Goal: Task Accomplishment & Management: Manage account settings

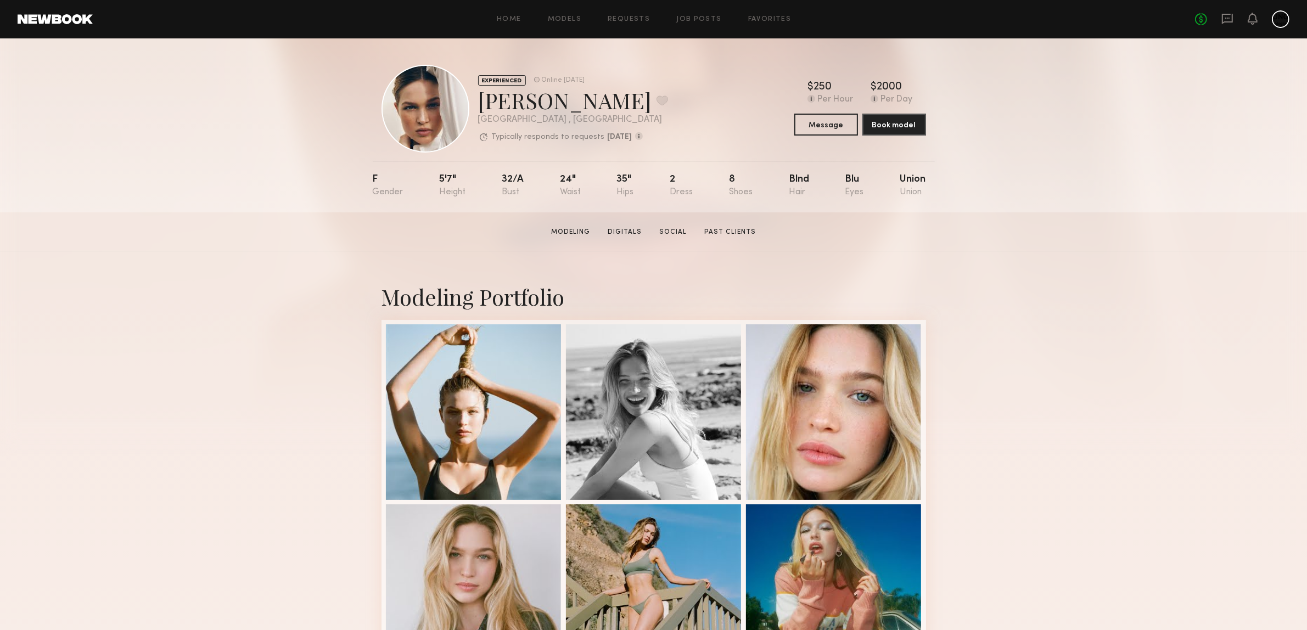
click at [1229, 18] on icon at bounding box center [1228, 18] width 4 height 1
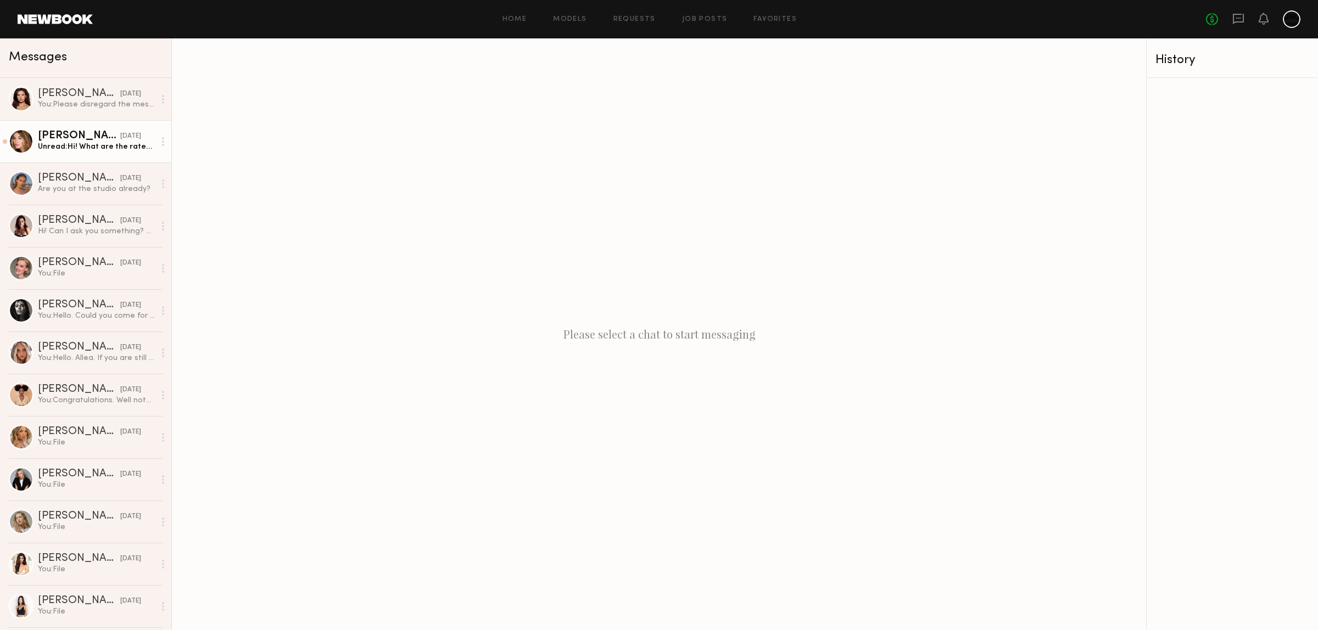
click at [67, 138] on div "Kristina K." at bounding box center [79, 136] width 82 height 11
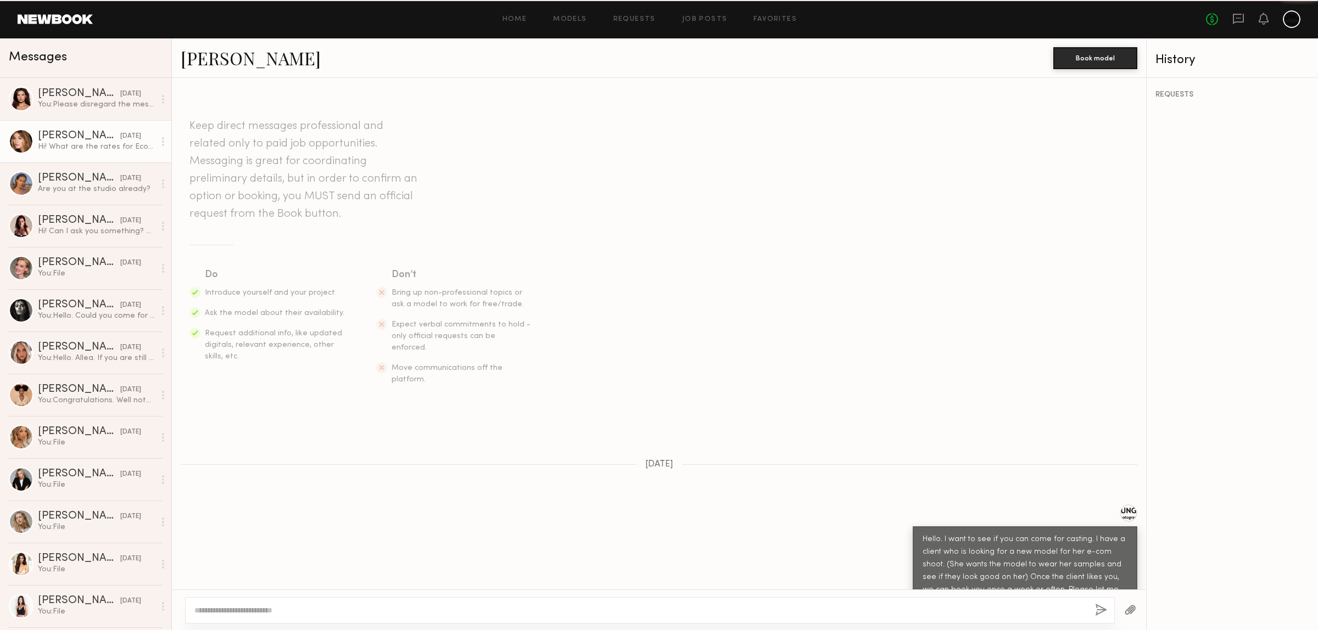
scroll to position [168, 0]
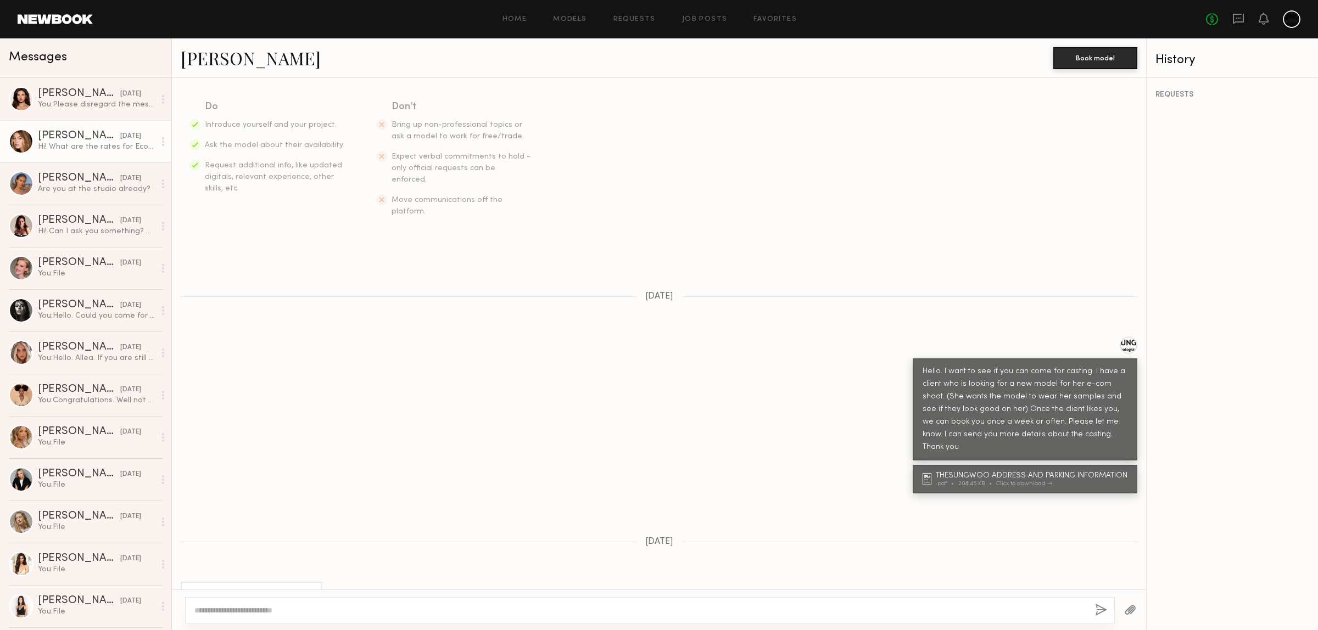
click at [253, 613] on textarea at bounding box center [640, 610] width 892 height 11
click at [248, 618] on div at bounding box center [650, 610] width 930 height 26
click at [267, 582] on div "Hi! What are the rates for Ecom?" at bounding box center [251, 595] width 141 height 26
click at [253, 618] on div at bounding box center [650, 610] width 930 height 26
click at [256, 613] on textarea at bounding box center [640, 610] width 892 height 11
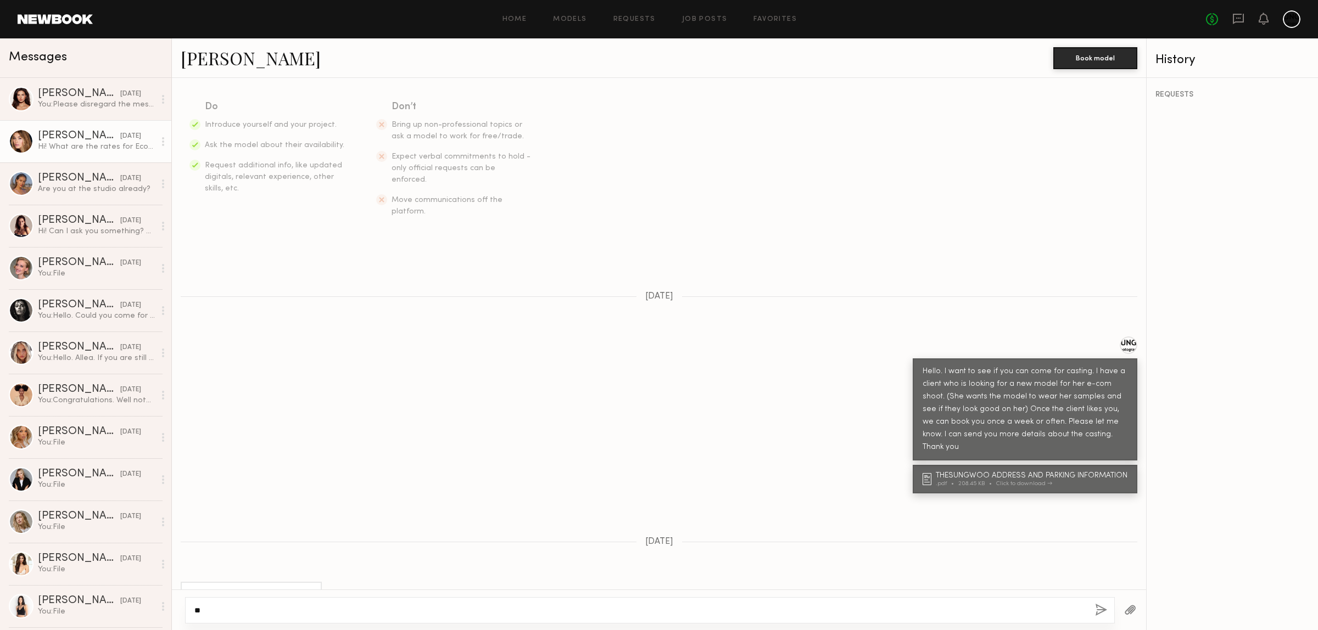
type textarea "*"
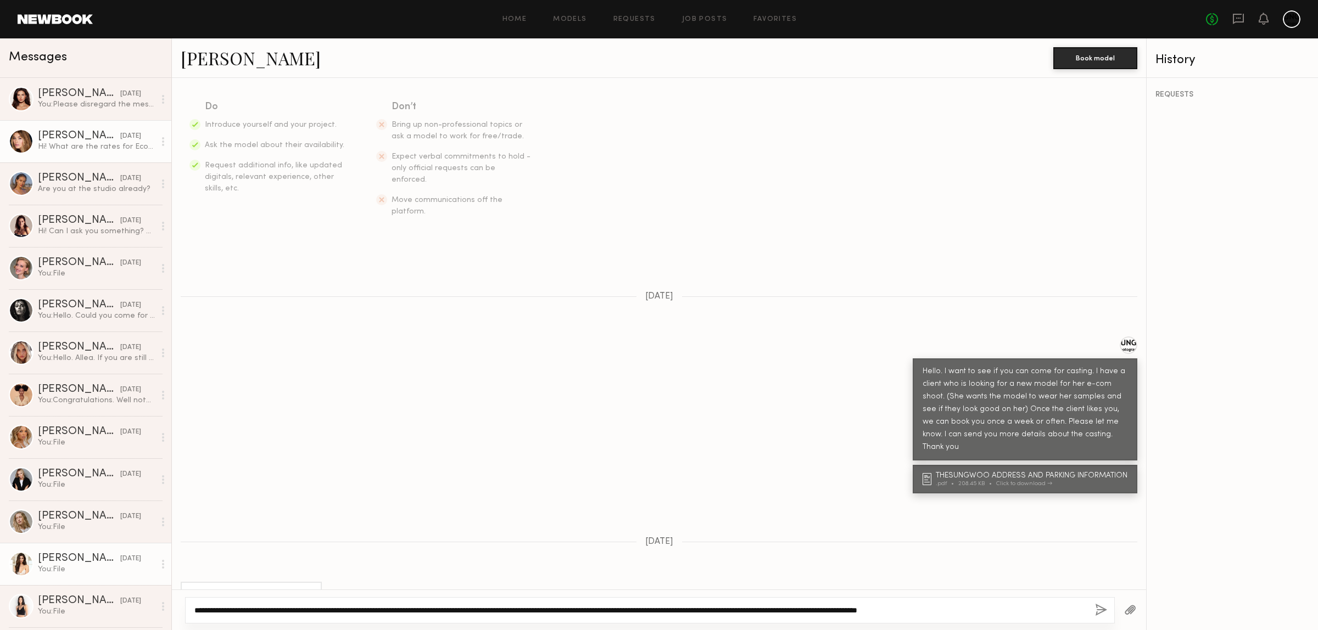
drag, startPoint x: 1045, startPoint y: 607, endPoint x: 128, endPoint y: 555, distance: 918.6
click at [128, 555] on div "Messages Shannon M. 08/27/2025 You: Please disregard the message. I read the pr…" at bounding box center [659, 334] width 1318 height 592
type textarea "**********"
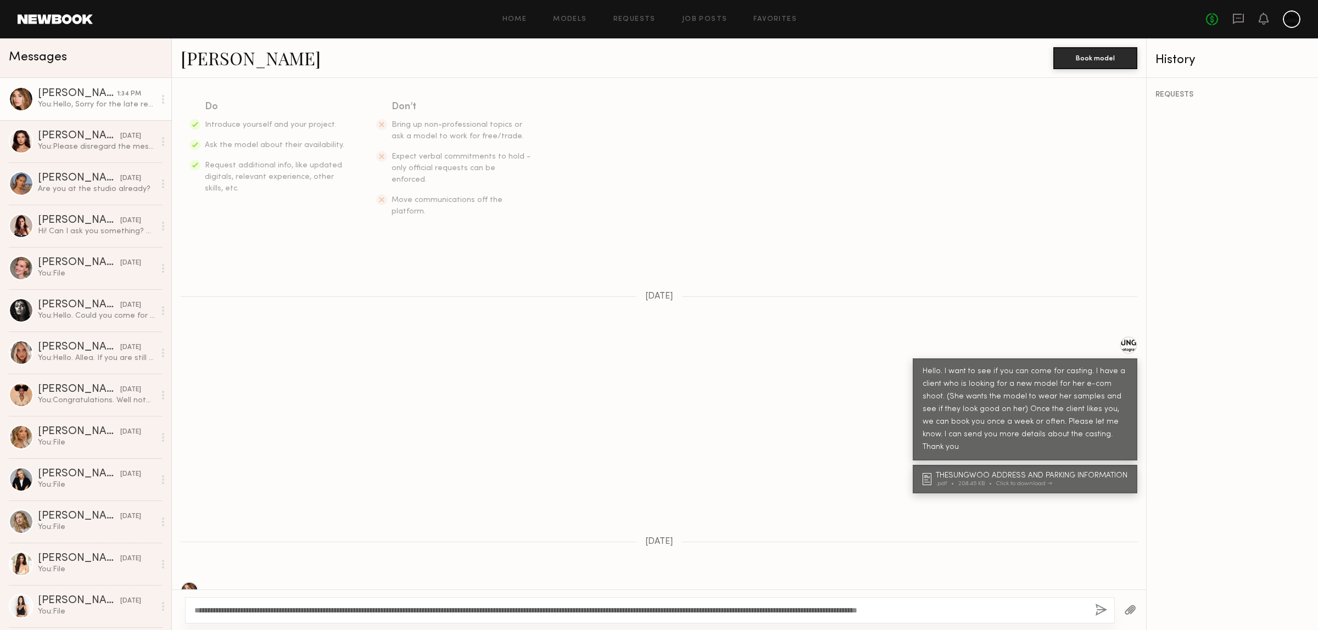
scroll to position [541, 0]
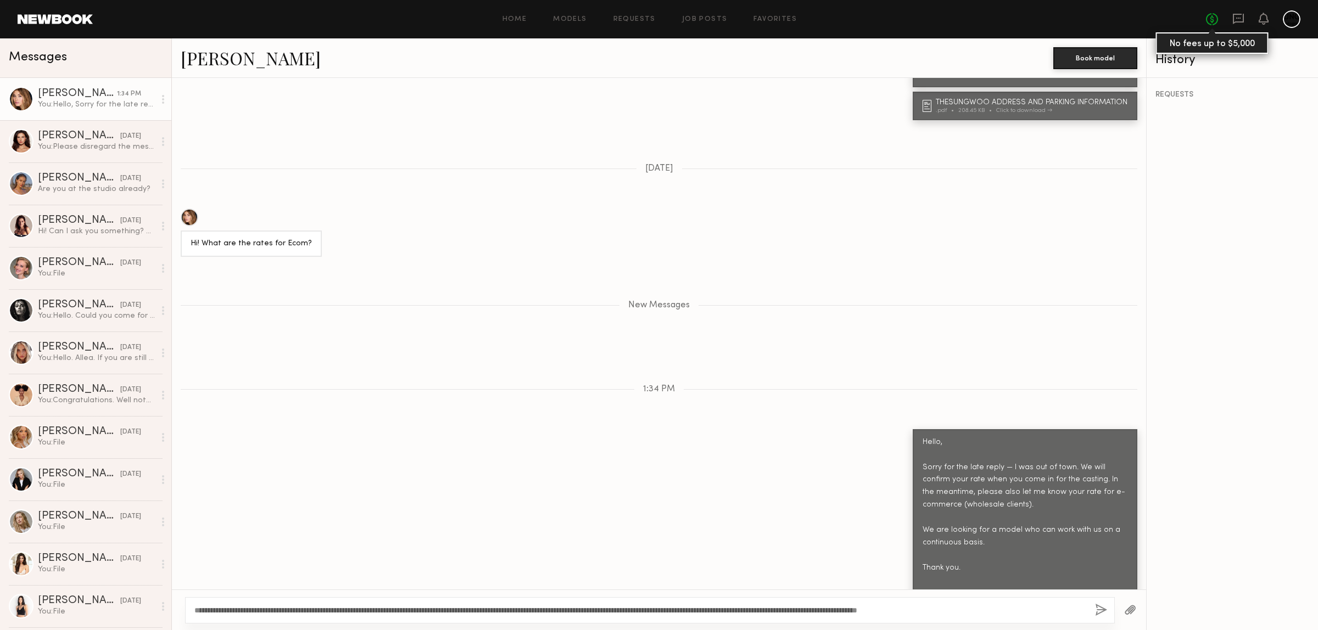
click at [1207, 18] on link "No fees up to $5,000" at bounding box center [1212, 19] width 12 height 12
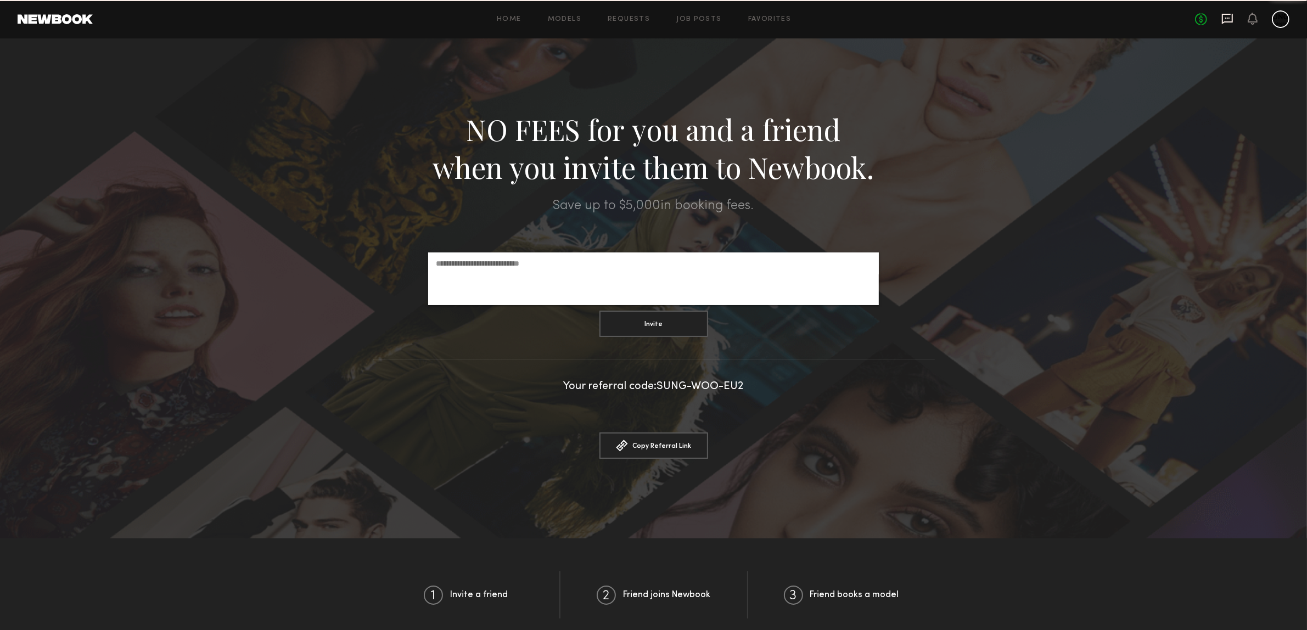
click at [1228, 16] on icon at bounding box center [1228, 19] width 12 height 12
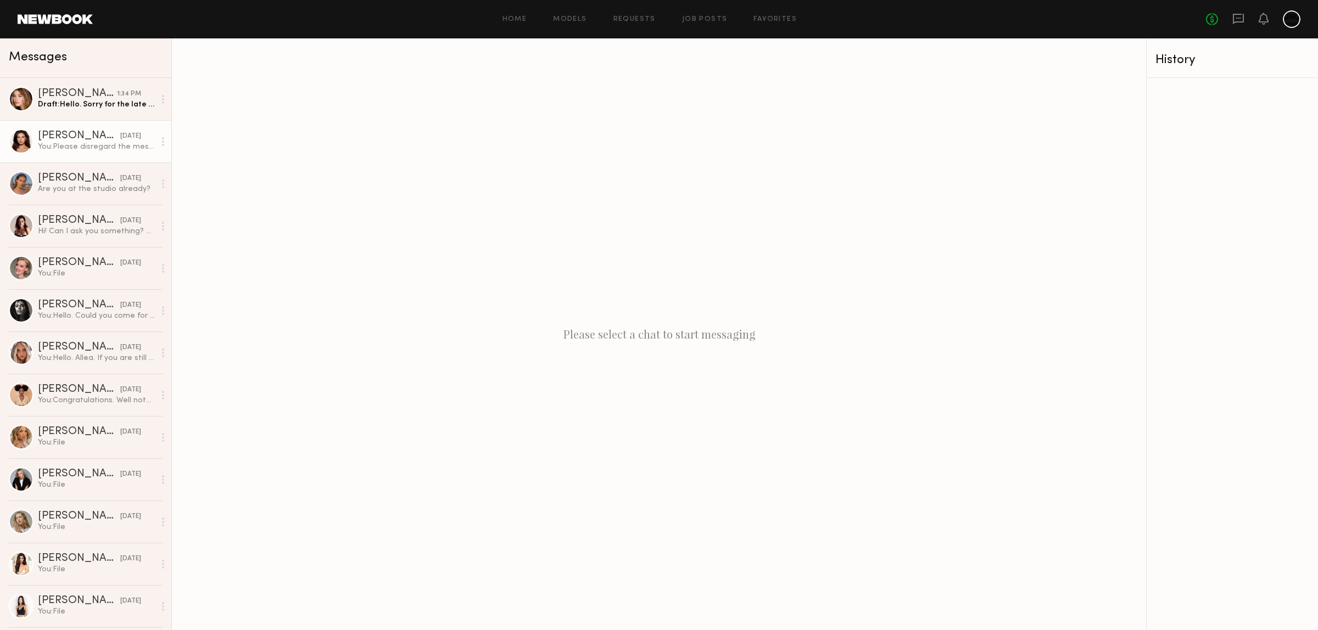
click at [25, 132] on div at bounding box center [21, 141] width 25 height 25
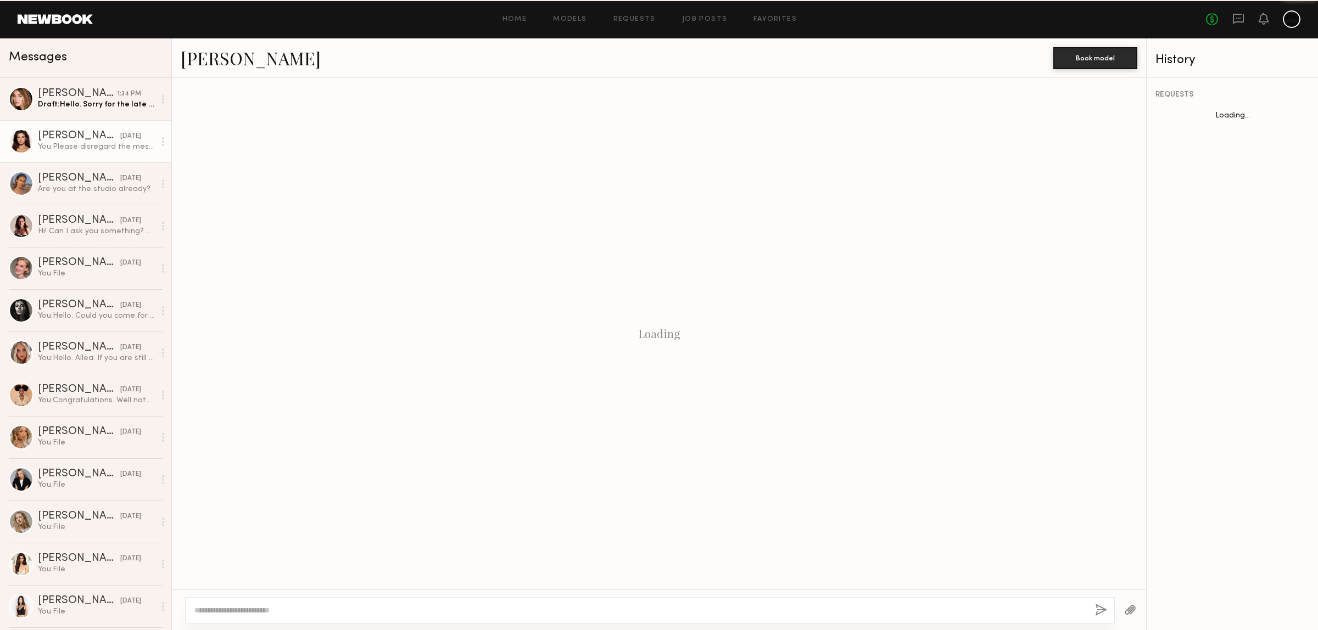
scroll to position [1127, 0]
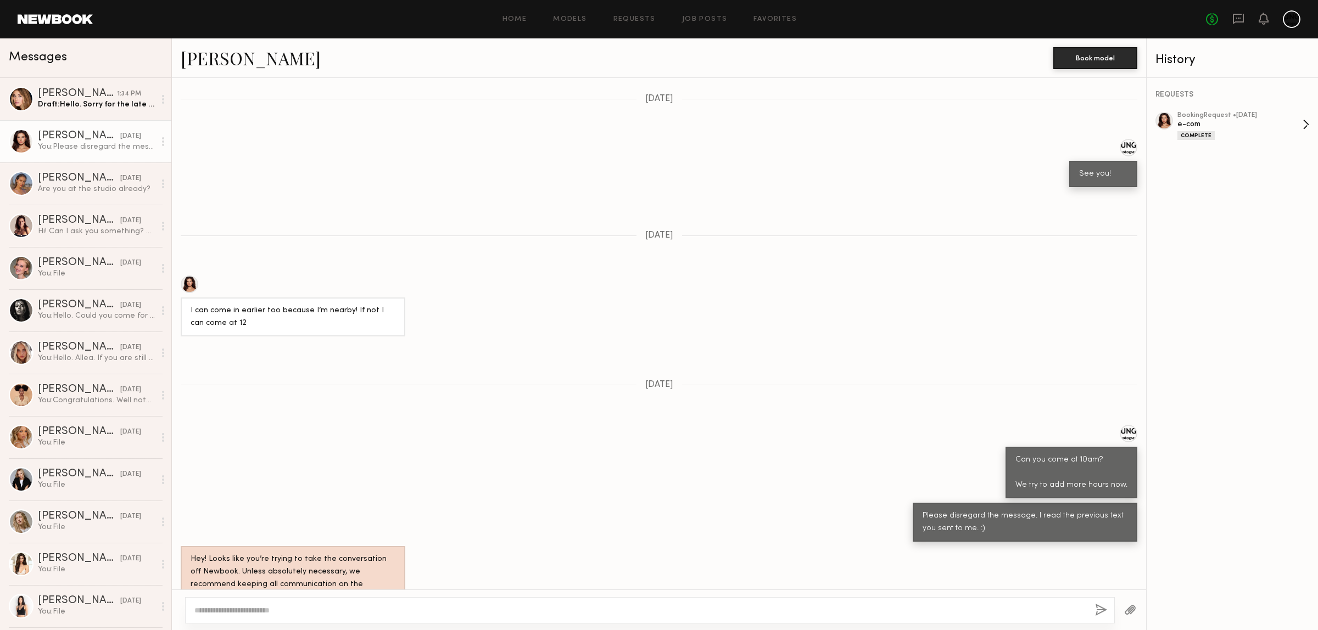
click at [1182, 125] on div "e-com" at bounding box center [1239, 124] width 125 height 10
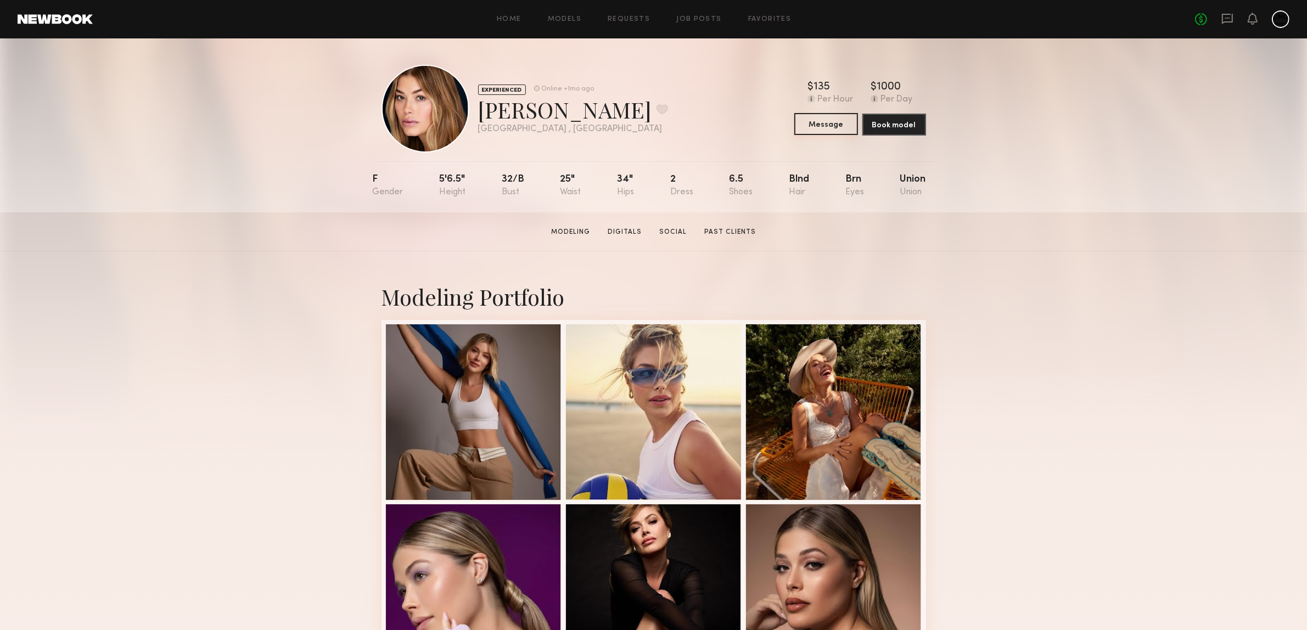
click at [806, 133] on button "Message" at bounding box center [827, 124] width 64 height 22
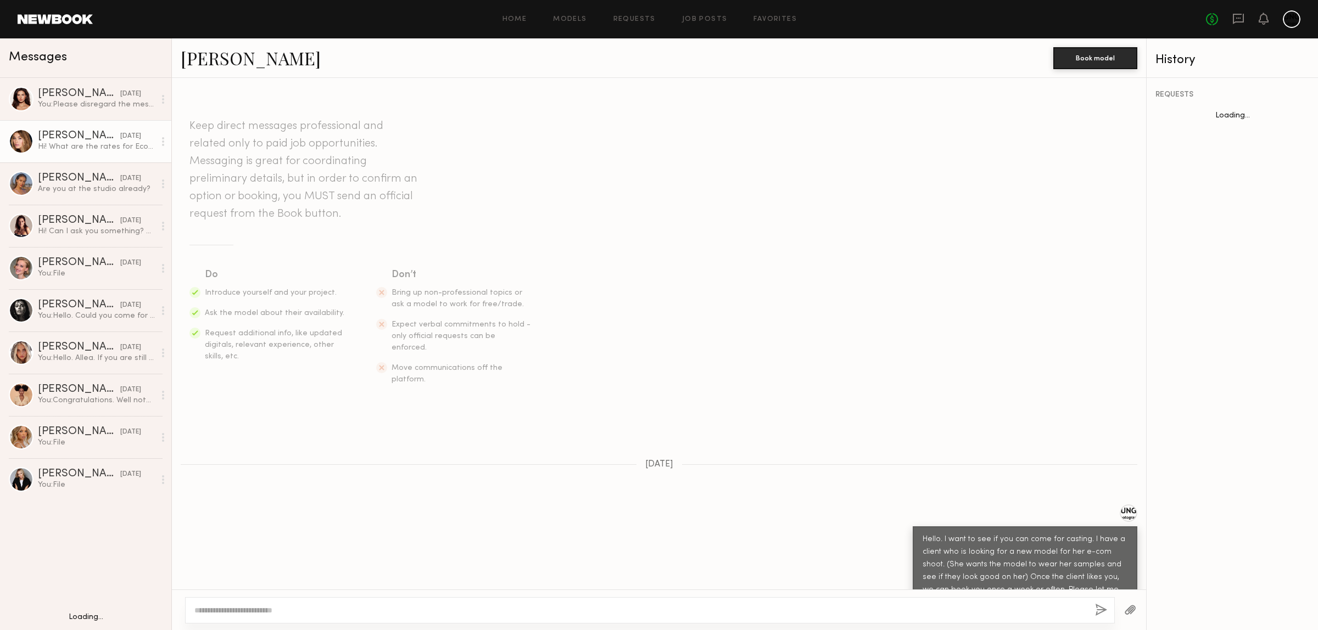
scroll to position [168, 0]
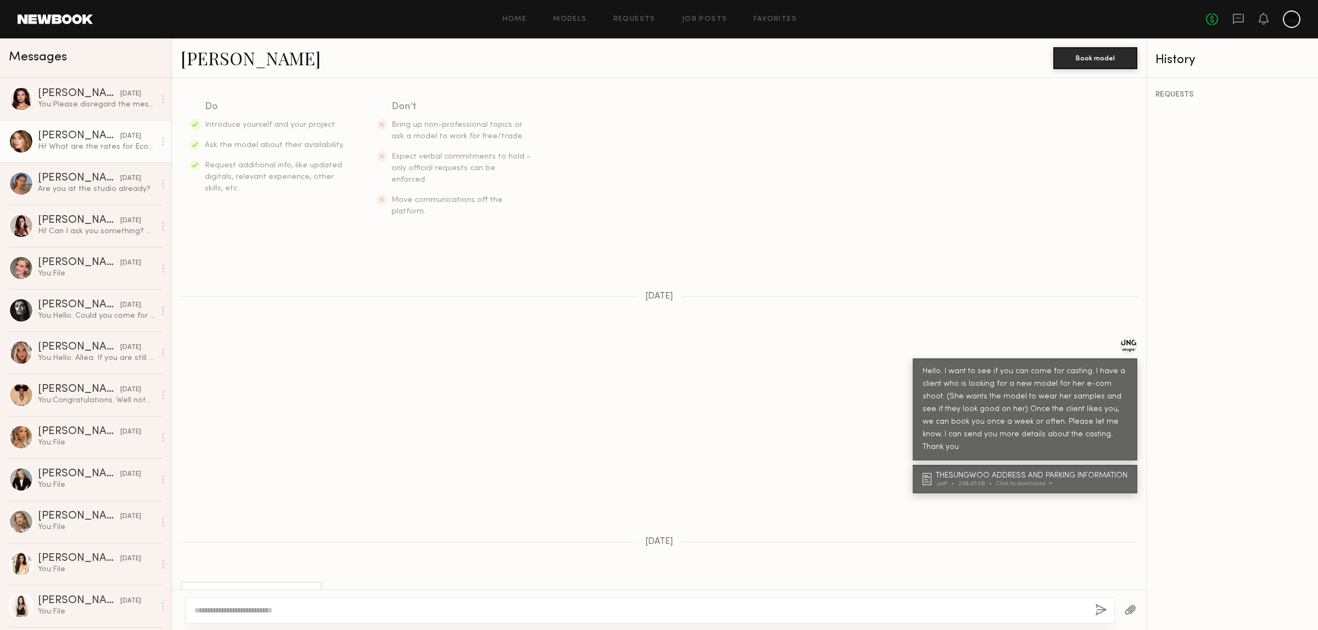
click at [262, 600] on div at bounding box center [650, 610] width 930 height 26
click at [262, 612] on textarea at bounding box center [640, 610] width 892 height 11
paste textarea "**********"
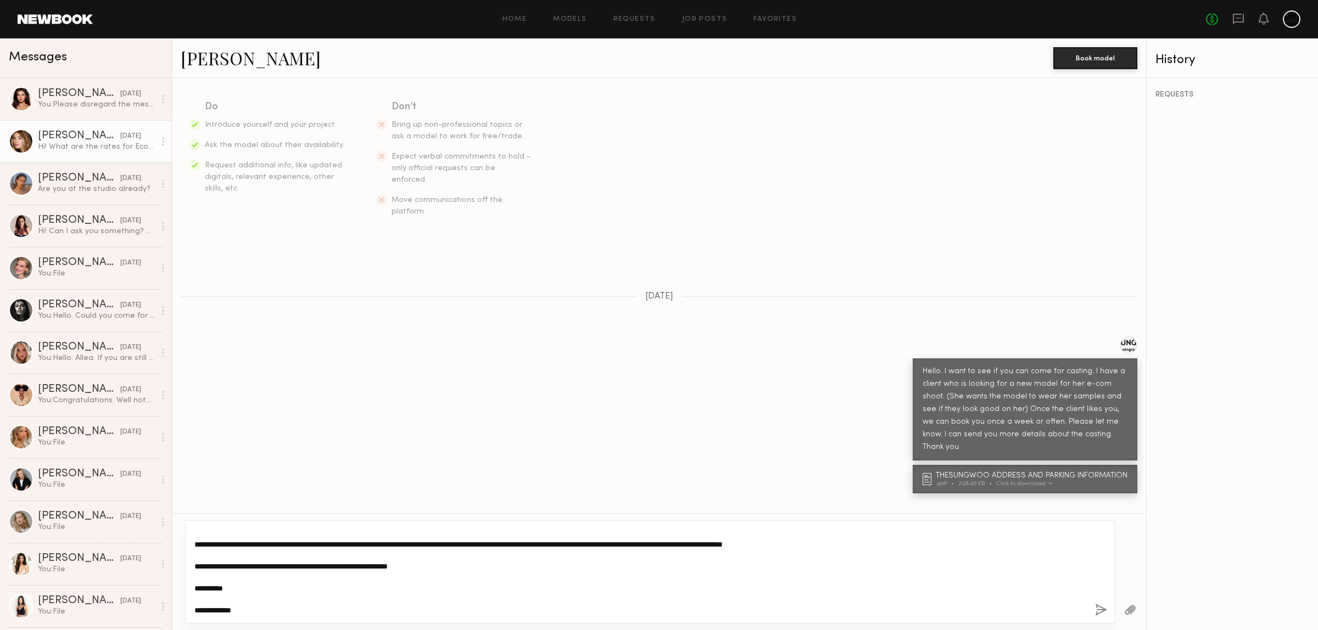
type textarea "**********"
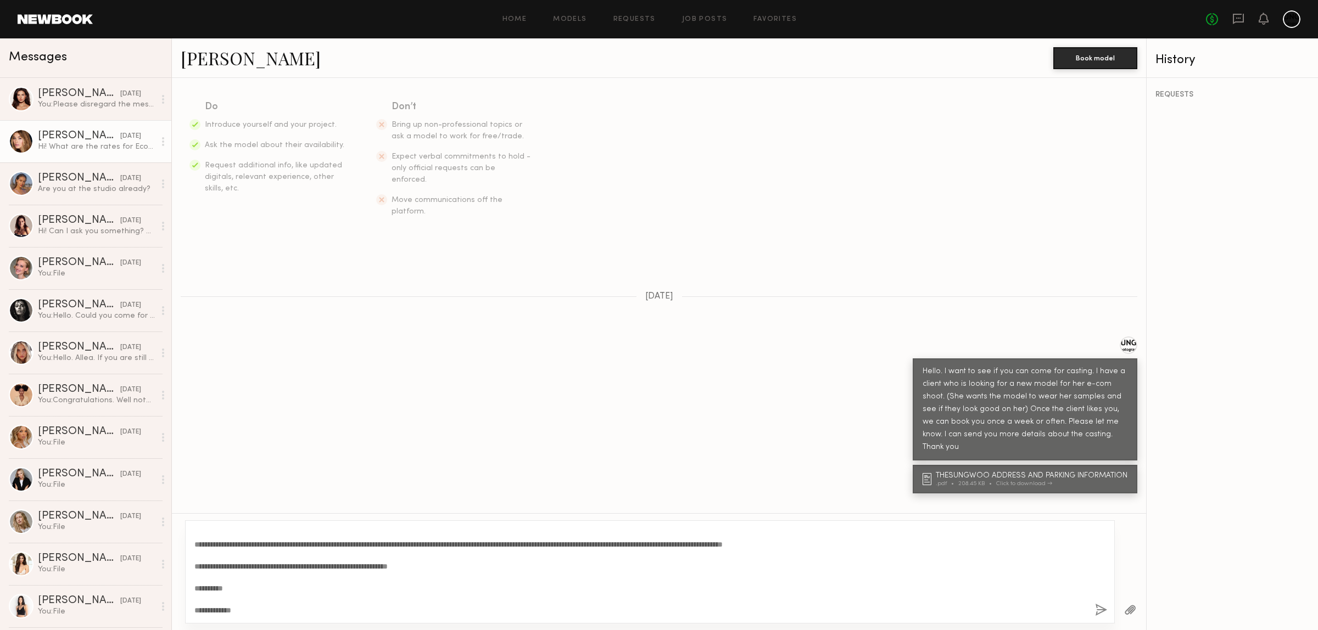
click at [1095, 610] on button "button" at bounding box center [1101, 611] width 12 height 14
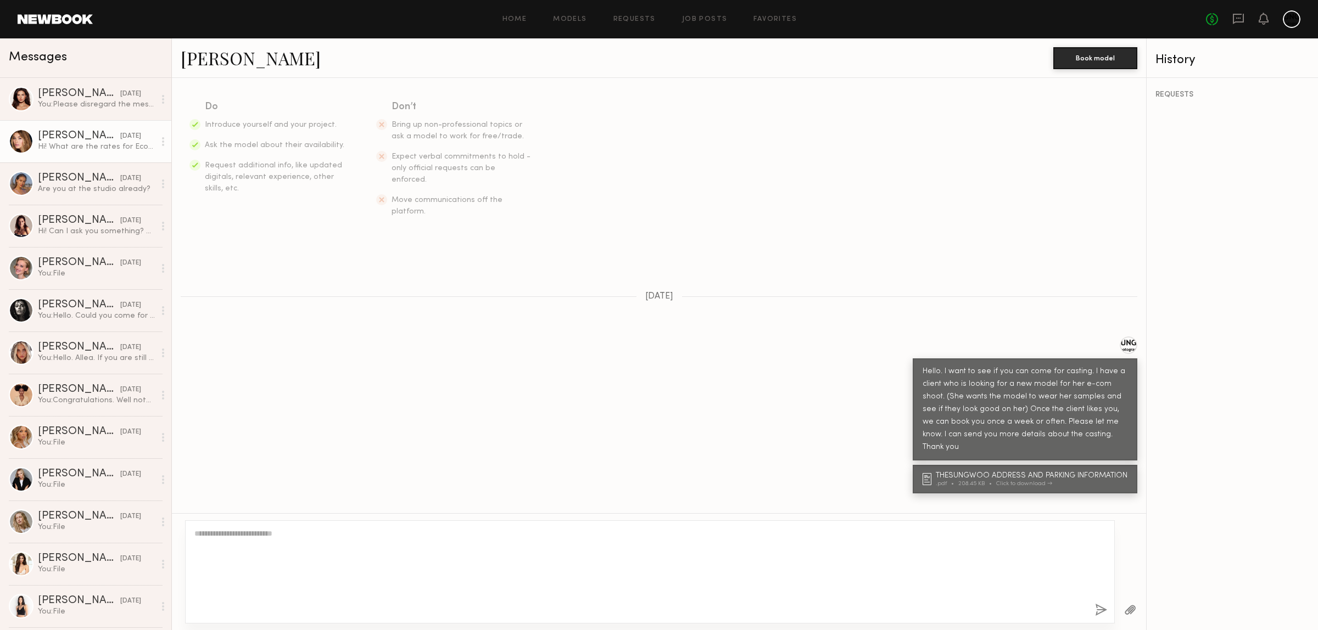
scroll to position [0, 0]
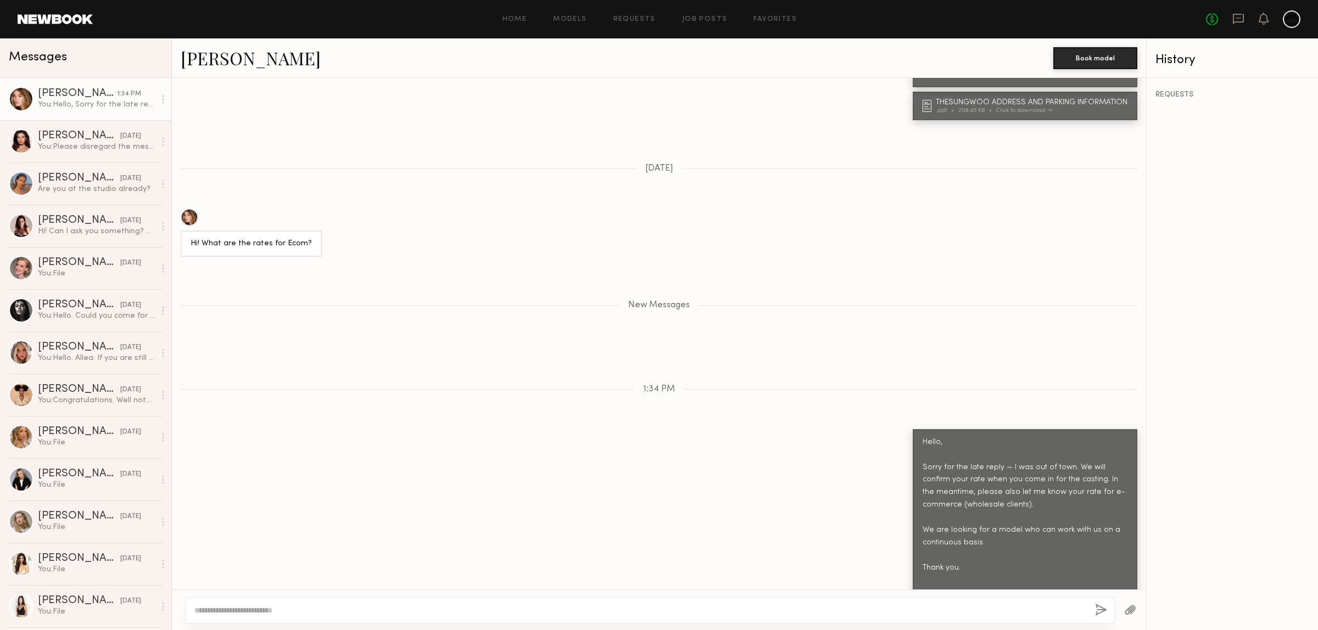
click at [47, 20] on link at bounding box center [55, 19] width 75 height 10
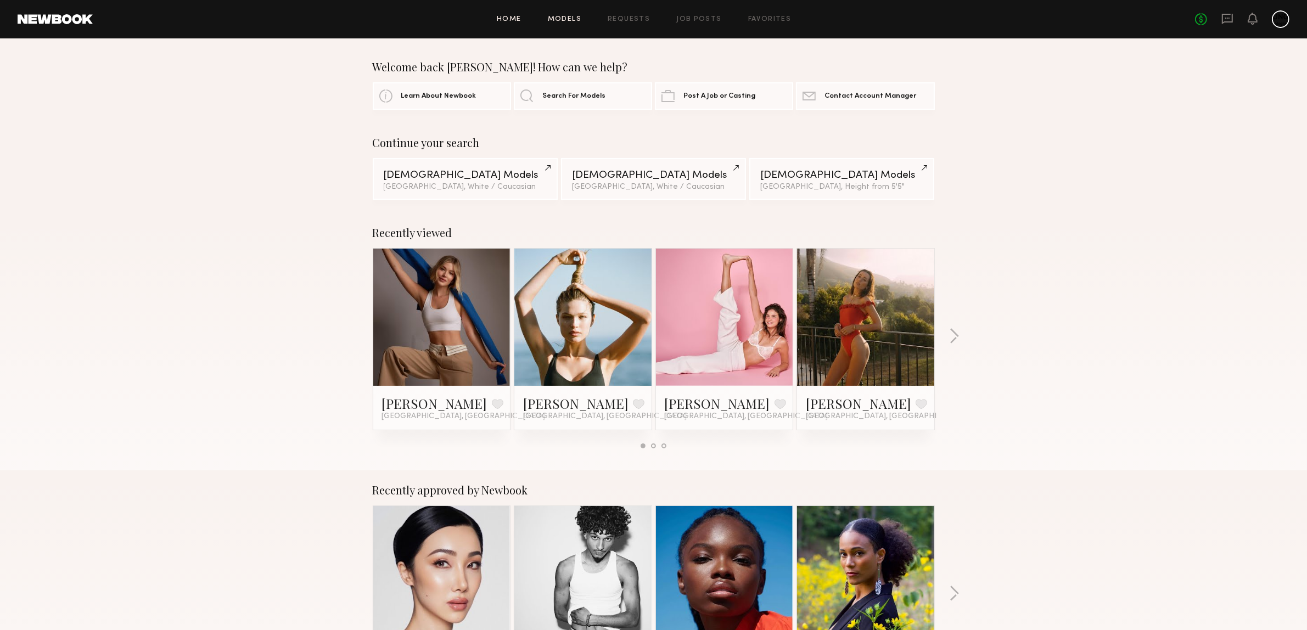
click at [555, 17] on link "Models" at bounding box center [564, 19] width 33 height 7
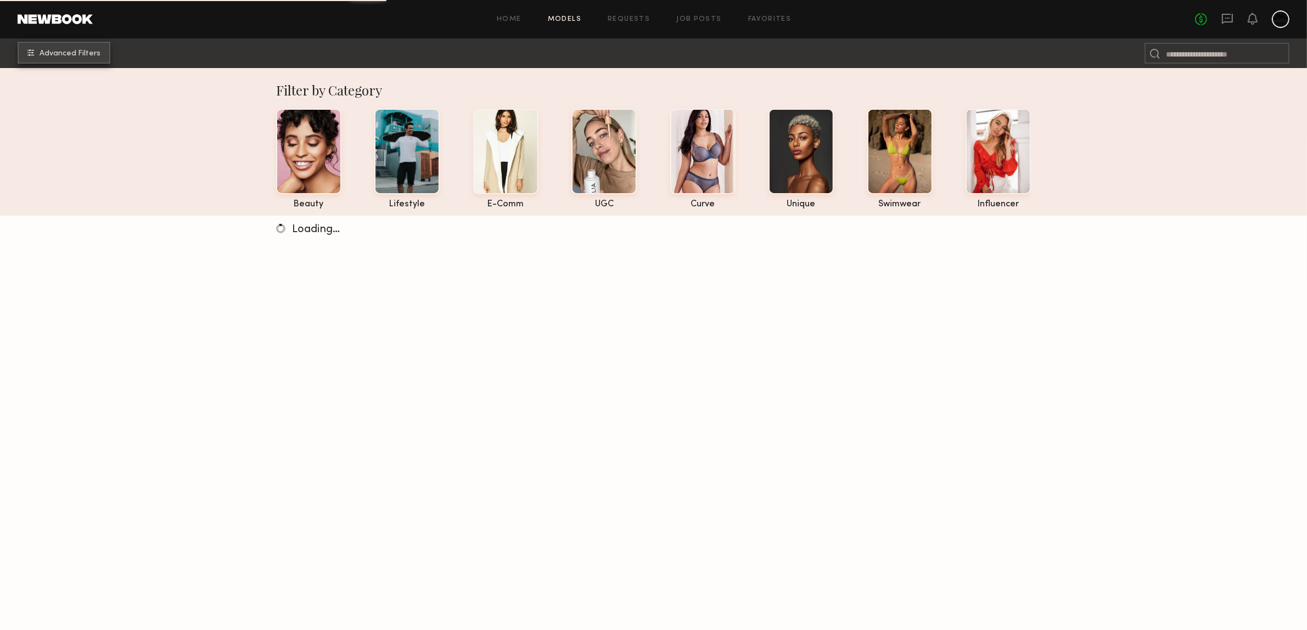
click at [73, 58] on span "Advanced Filters" at bounding box center [70, 54] width 61 height 8
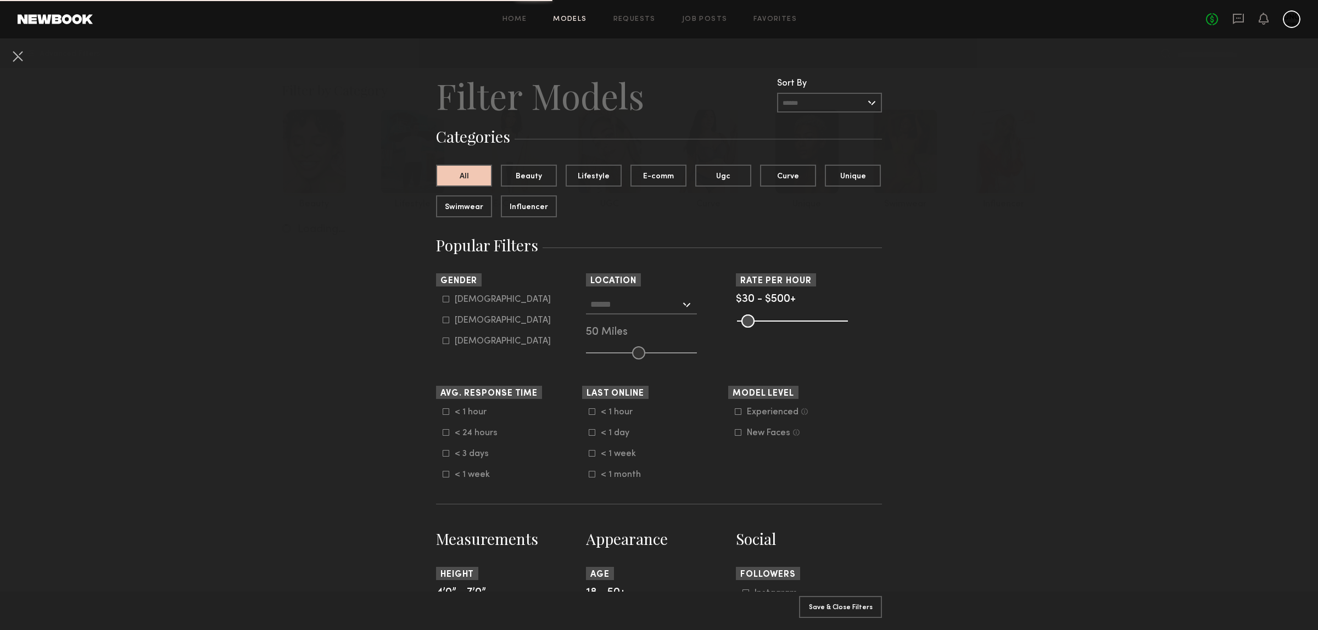
click at [443, 323] on icon at bounding box center [446, 320] width 7 height 7
type input "**"
click at [682, 305] on div at bounding box center [641, 305] width 111 height 20
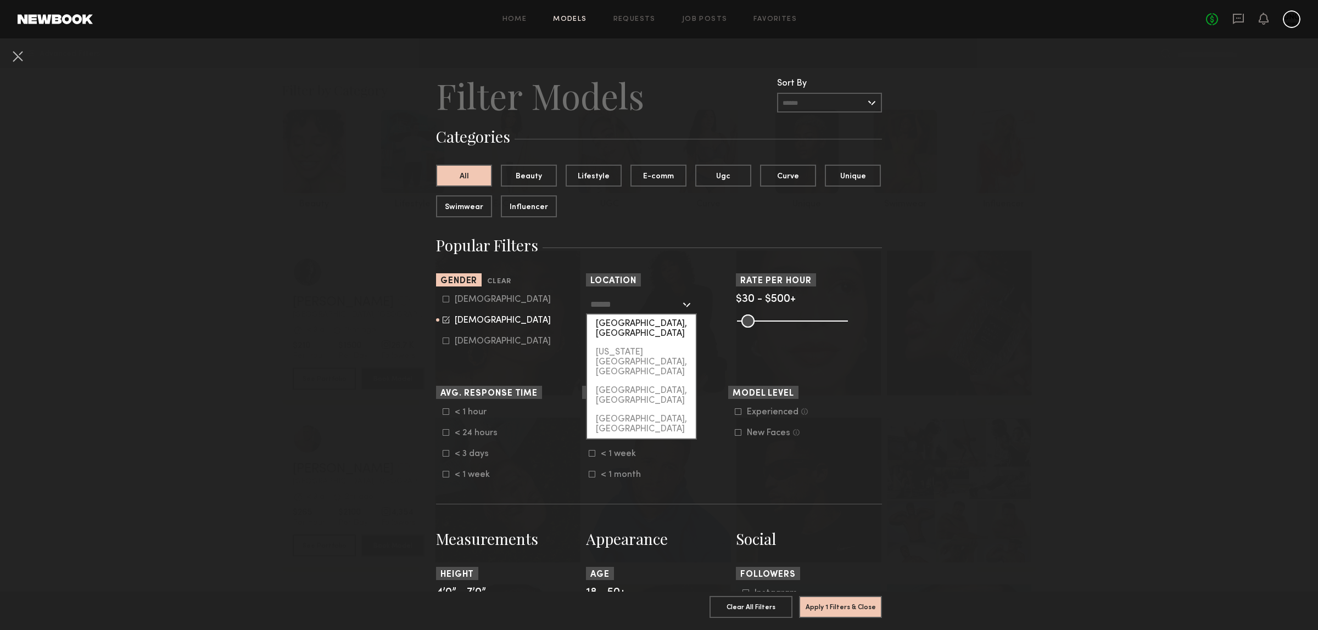
click at [627, 323] on div "[GEOGRAPHIC_DATA], [GEOGRAPHIC_DATA]" at bounding box center [641, 329] width 109 height 29
type input "**********"
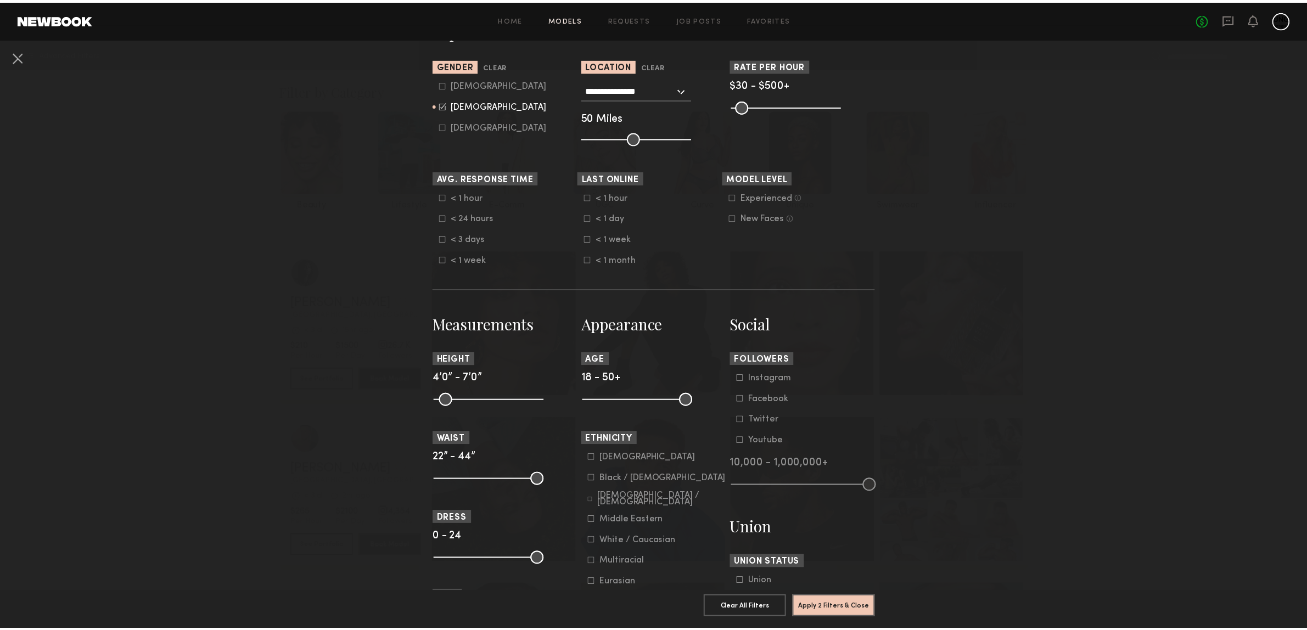
scroll to position [343, 0]
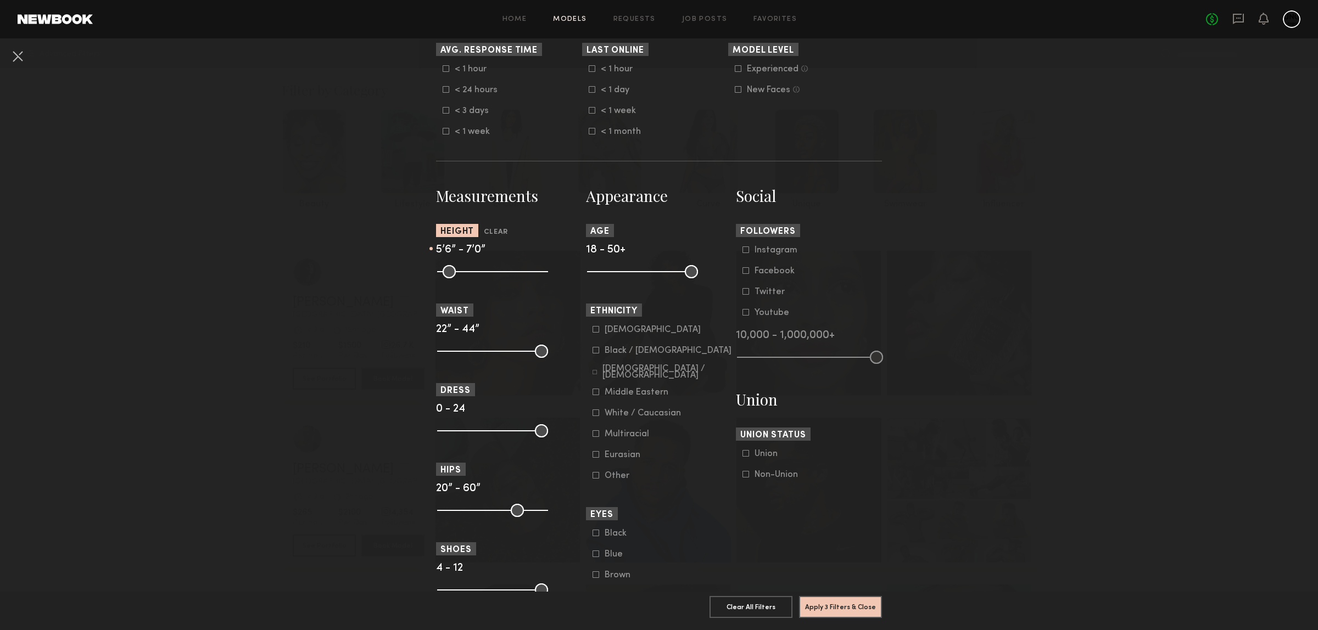
drag, startPoint x: 438, startPoint y: 287, endPoint x: 489, endPoint y: 298, distance: 52.4
type input "**"
click at [489, 278] on input "range" at bounding box center [492, 271] width 111 height 13
click at [816, 599] on button "Apply 3 Filters & Close" at bounding box center [840, 607] width 83 height 22
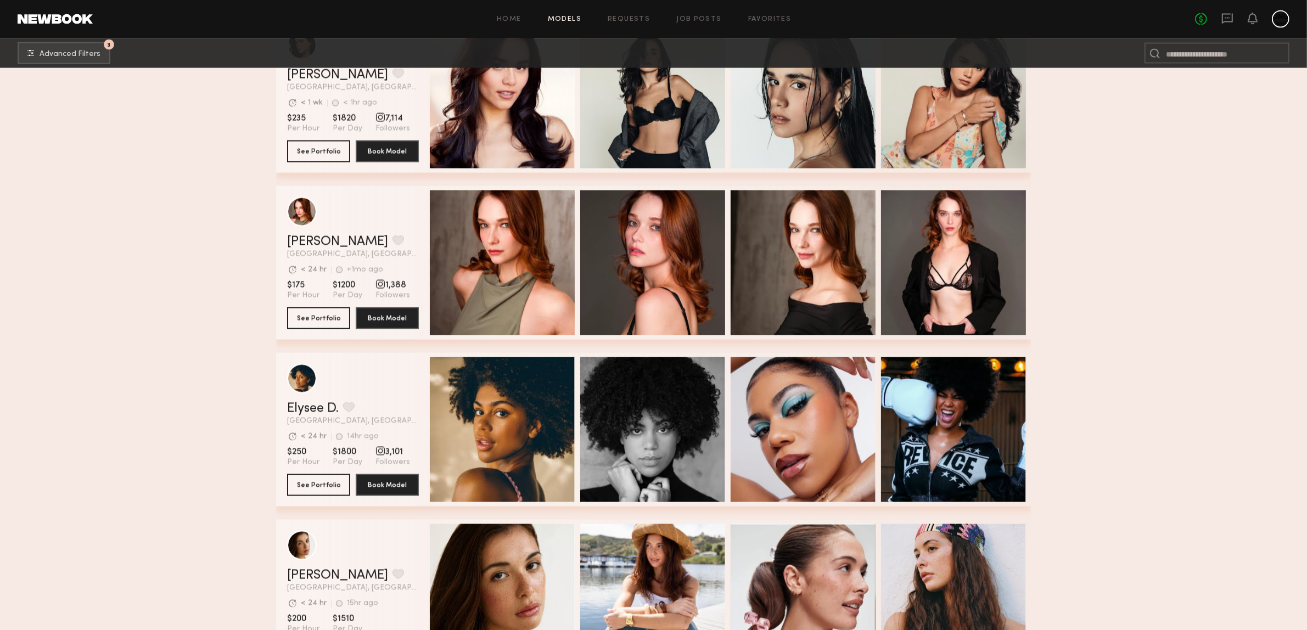
scroll to position [2265, 0]
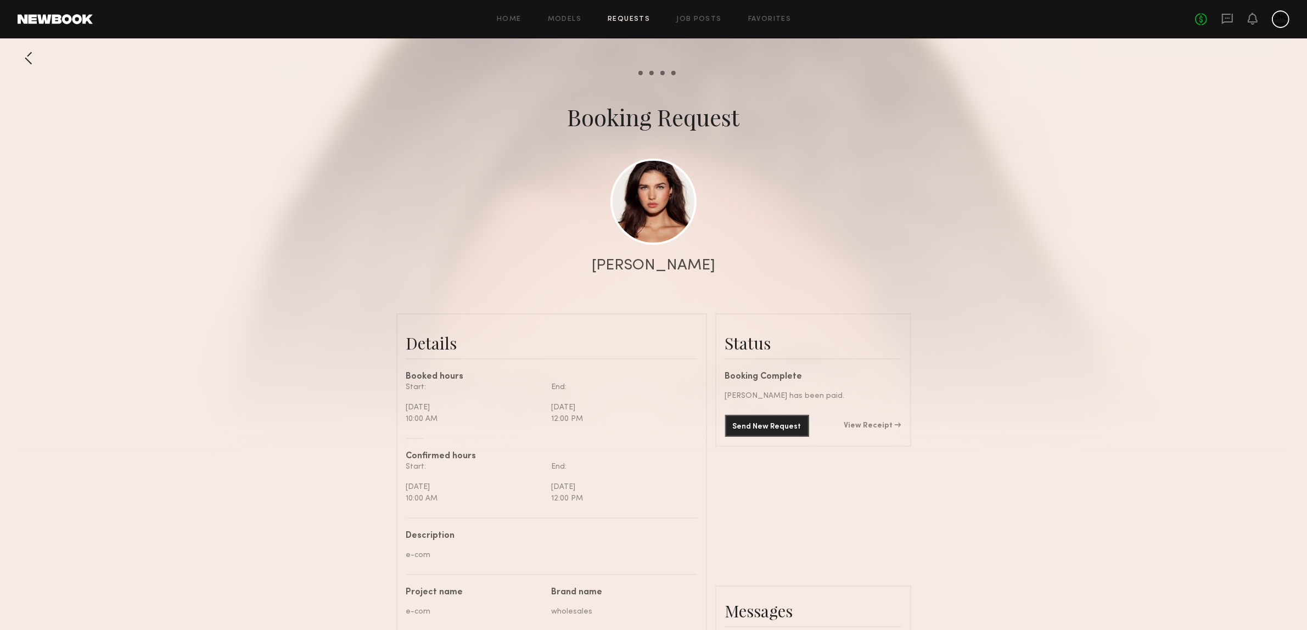
scroll to position [206, 0]
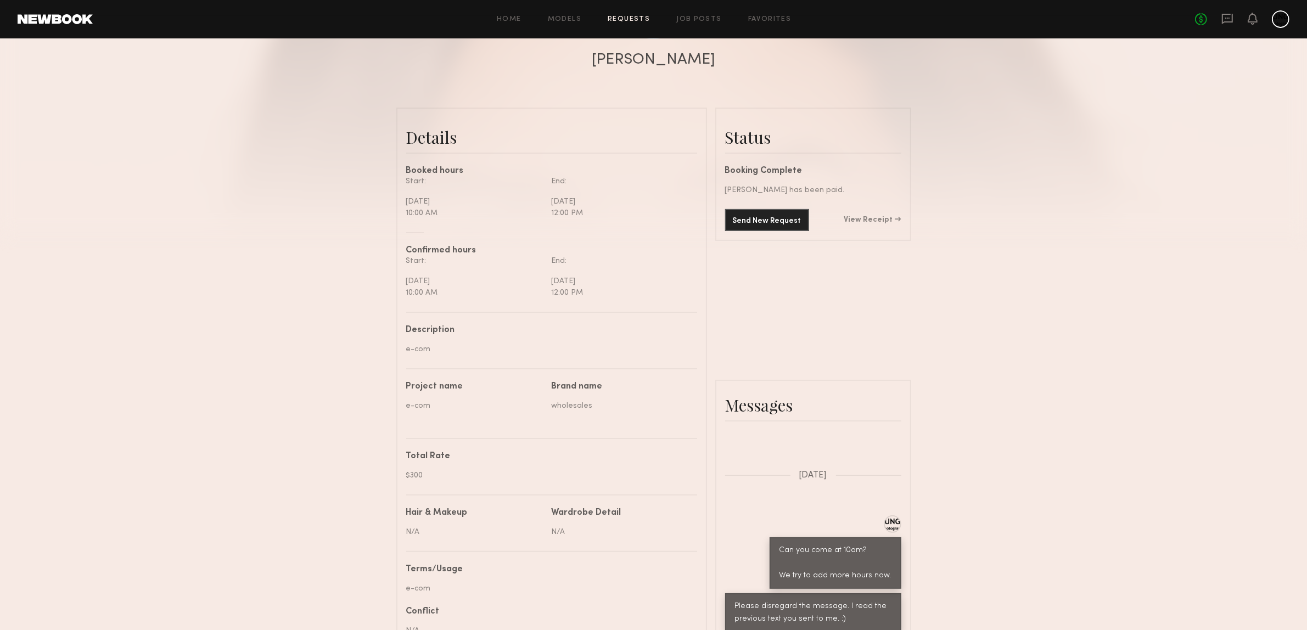
click at [670, 187] on div "End:" at bounding box center [620, 182] width 137 height 12
click at [655, 173] on div "Booked hours" at bounding box center [551, 171] width 291 height 9
click at [645, 229] on div "Start: Wednesday, September 3 10:00 AM End: Wednesday, September 3 12:00 PM" at bounding box center [551, 204] width 291 height 57
click at [618, 121] on div "Send request Model response Review hours worked Pay model Booking Request Shann…" at bounding box center [653, 367] width 1307 height 1053
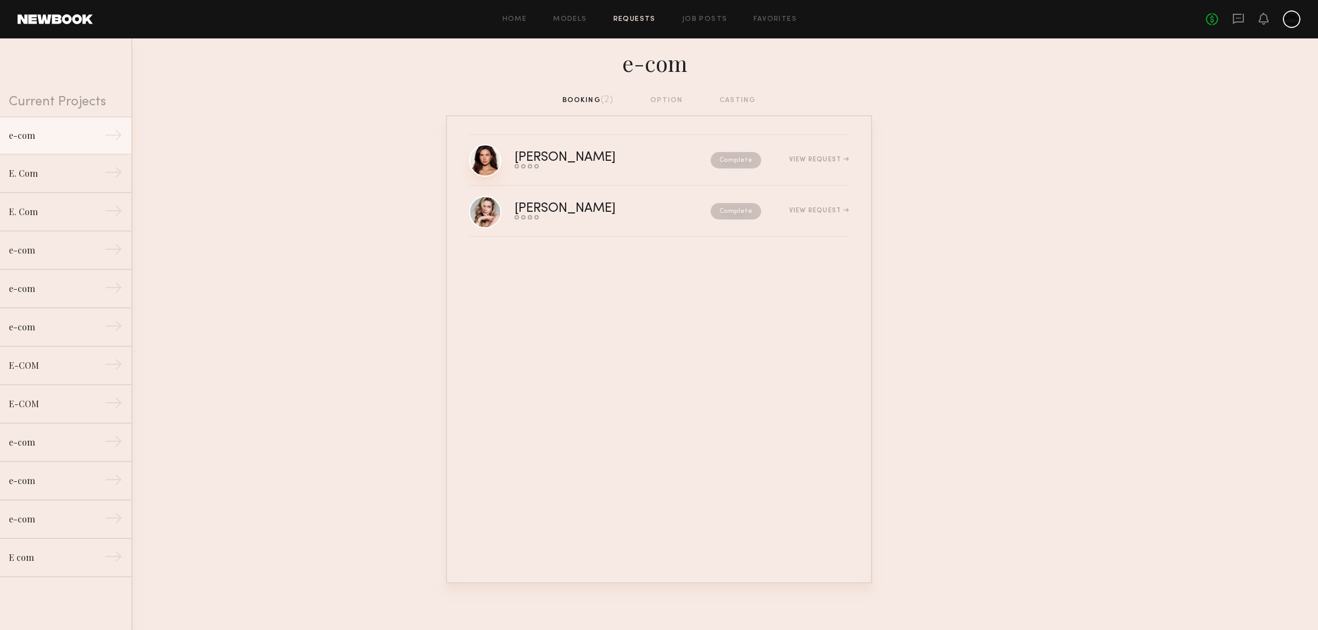
click at [476, 155] on link at bounding box center [485, 160] width 32 height 32
